Goal: Navigation & Orientation: Go to known website

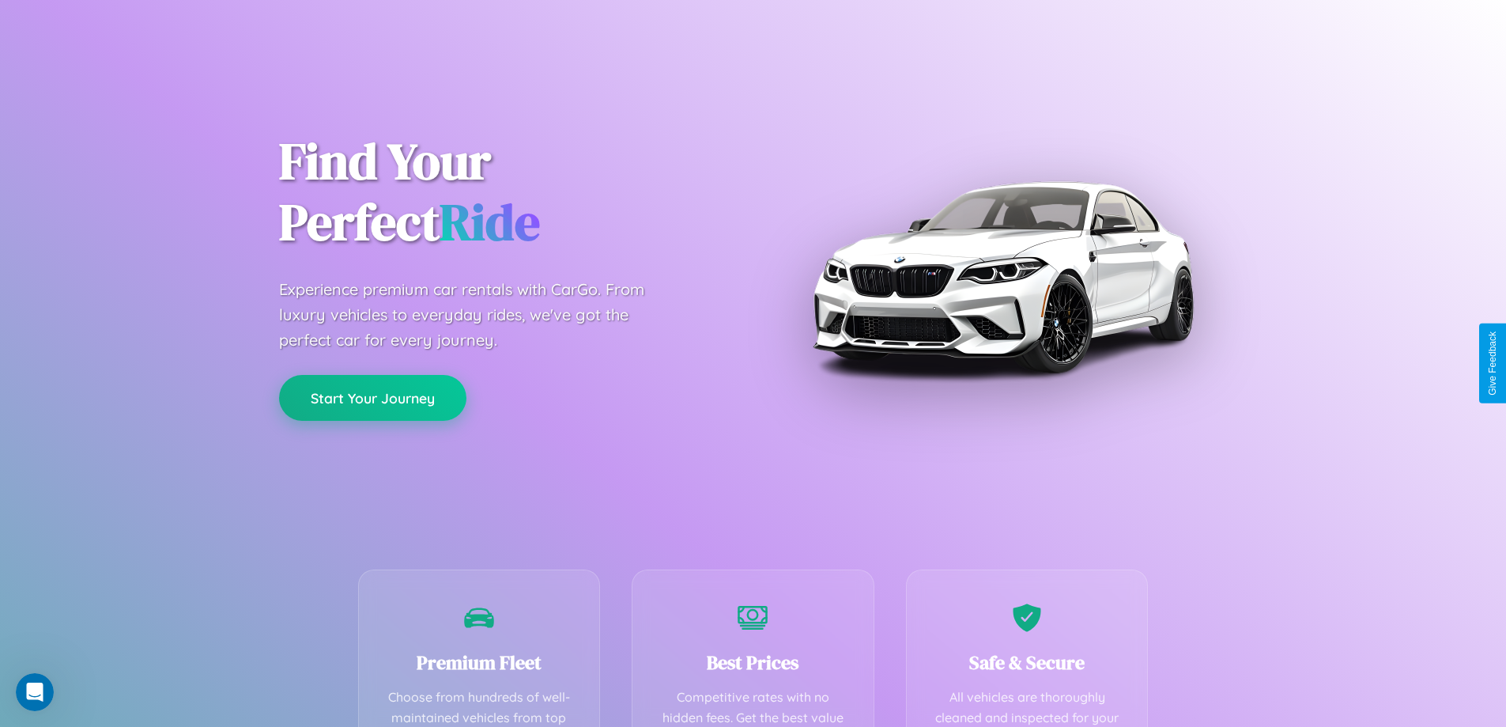
click at [372, 398] on button "Start Your Journey" at bounding box center [372, 398] width 187 height 46
click at [372, 397] on button "Start Your Journey" at bounding box center [372, 398] width 187 height 46
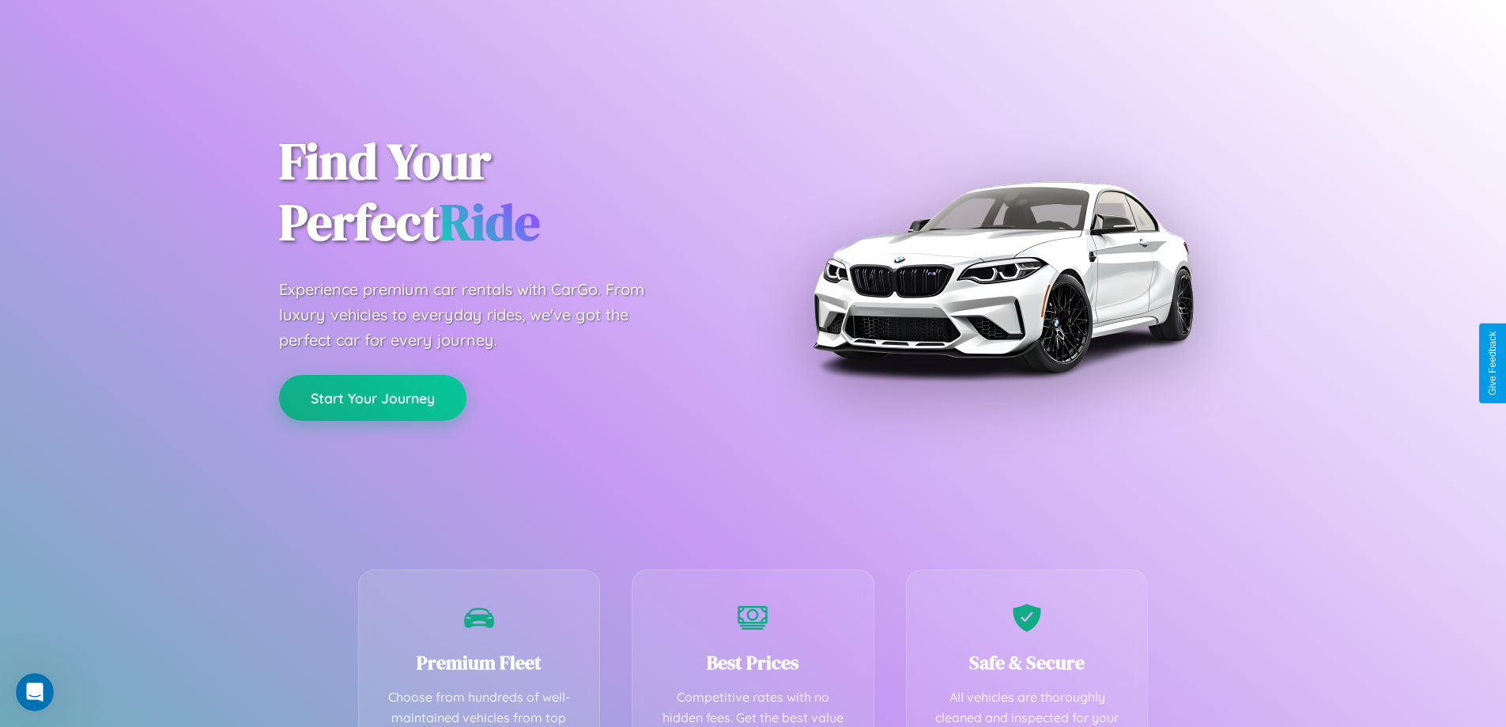
click at [372, 397] on button "Start Your Journey" at bounding box center [372, 398] width 187 height 46
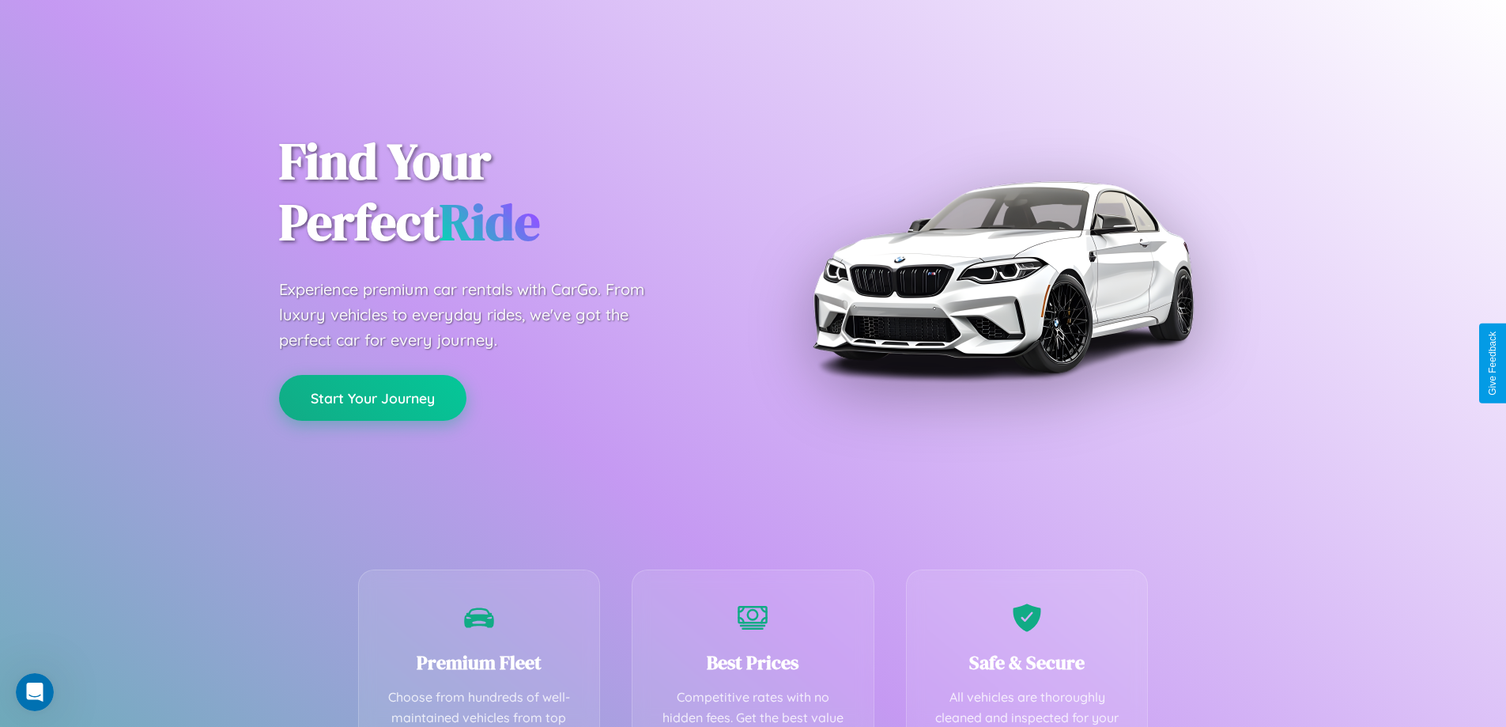
click at [372, 397] on button "Start Your Journey" at bounding box center [372, 398] width 187 height 46
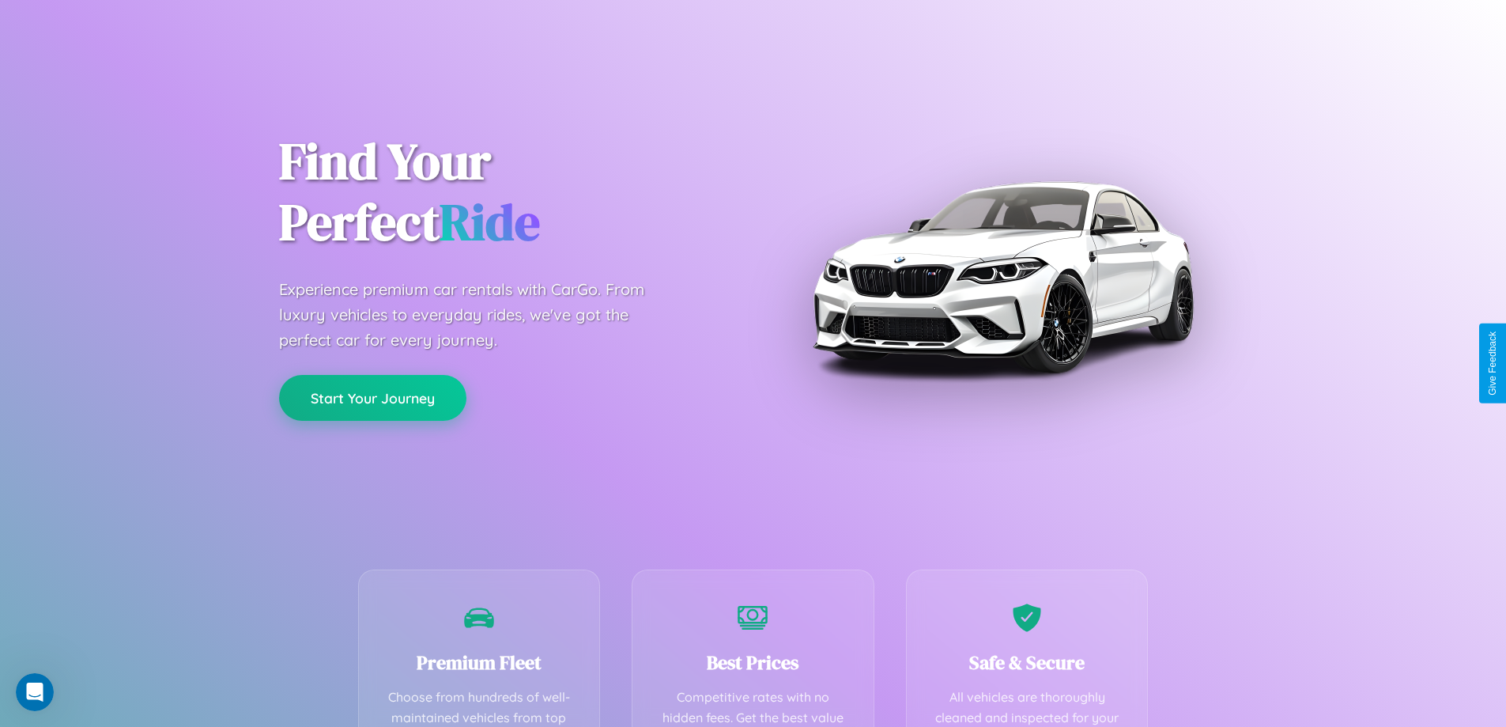
click at [372, 397] on button "Start Your Journey" at bounding box center [372, 398] width 187 height 46
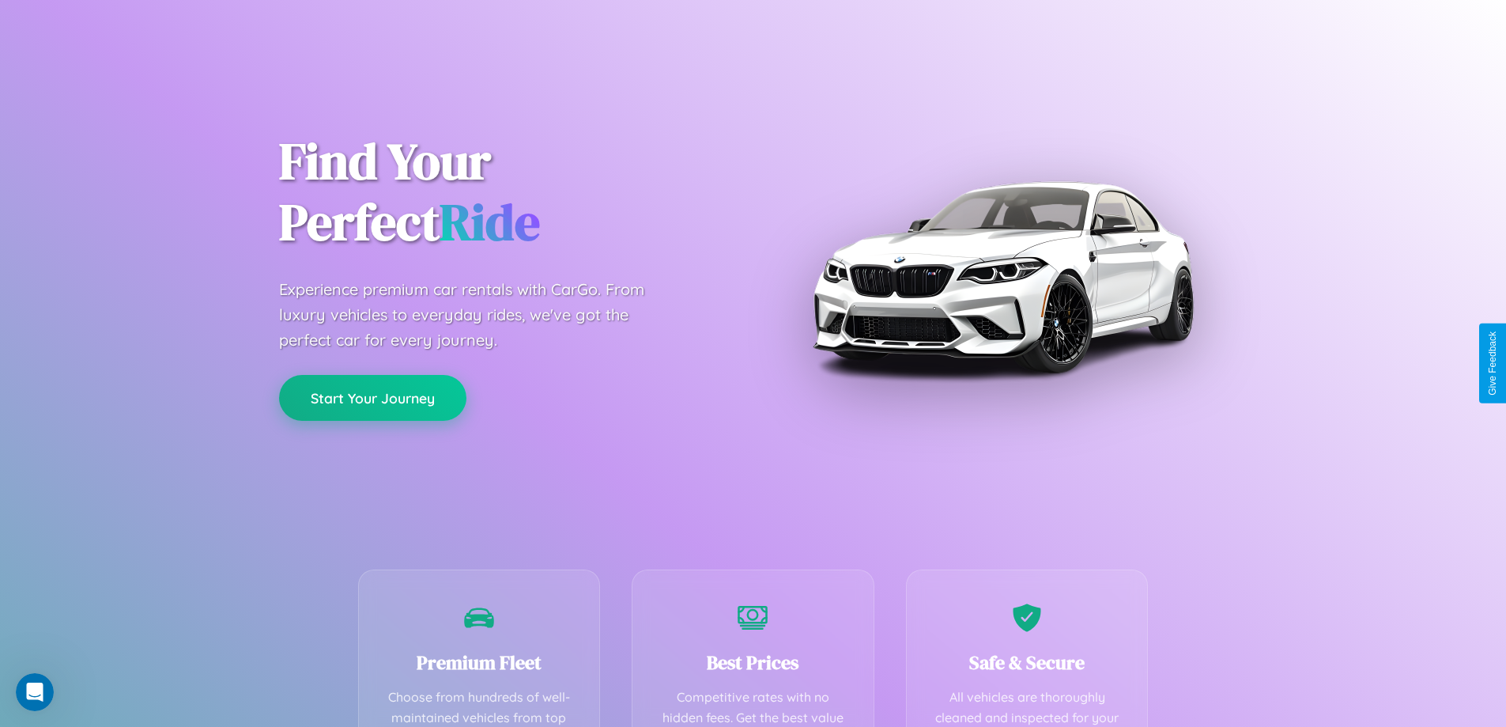
click at [372, 397] on button "Start Your Journey" at bounding box center [372, 398] width 187 height 46
